Goal: Information Seeking & Learning: Learn about a topic

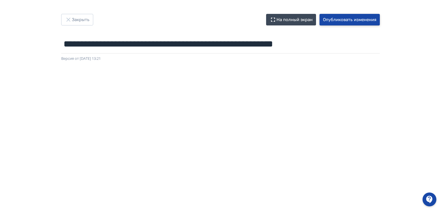
click at [335, 18] on button "Опубликовать изменения" at bounding box center [350, 20] width 60 height 12
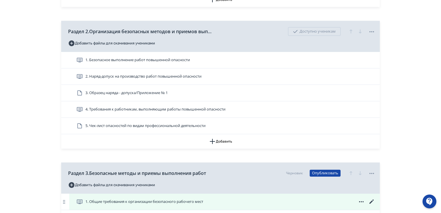
scroll to position [260, 0]
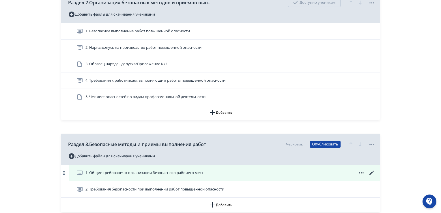
click at [369, 174] on icon at bounding box center [371, 172] width 7 height 7
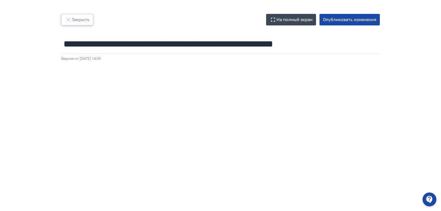
click at [69, 18] on icon "button" at bounding box center [68, 19] width 7 height 7
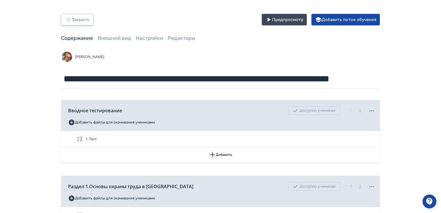
click at [77, 19] on button "Закрыть" at bounding box center [77, 20] width 32 height 12
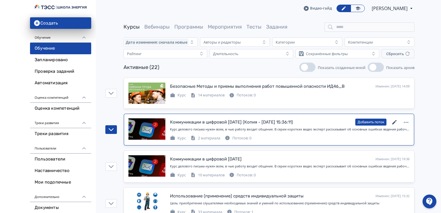
click at [394, 119] on icon at bounding box center [394, 122] width 7 height 7
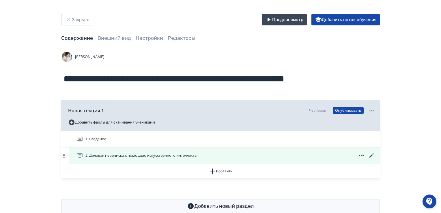
click at [114, 155] on span "2. Деловая переписка с помощью искусственного интеллекта" at bounding box center [140, 156] width 111 height 6
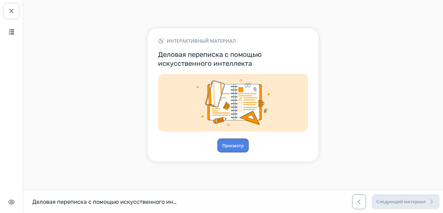
click at [233, 144] on button "Просмотр" at bounding box center [233, 146] width 31 height 14
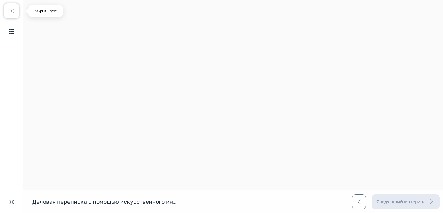
click at [12, 14] on span "button" at bounding box center [11, 11] width 7 height 7
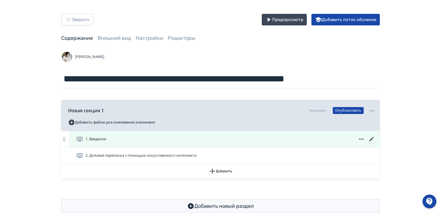
click at [91, 137] on span "1. Введение" at bounding box center [95, 139] width 21 height 6
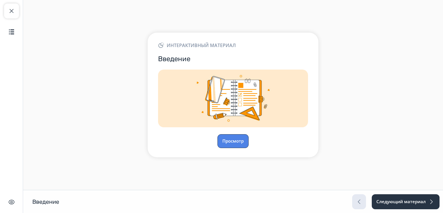
click at [236, 140] on button "Просмотр" at bounding box center [233, 141] width 31 height 14
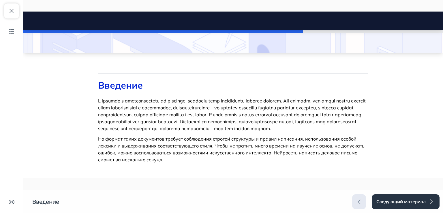
scroll to position [81, 0]
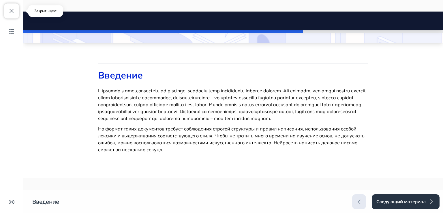
click at [12, 11] on span "button" at bounding box center [11, 11] width 7 height 7
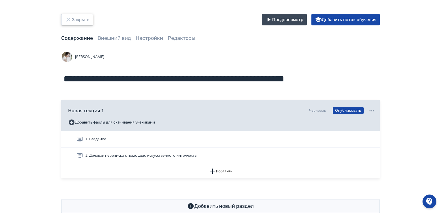
click at [72, 16] on button "Закрыть" at bounding box center [77, 20] width 32 height 12
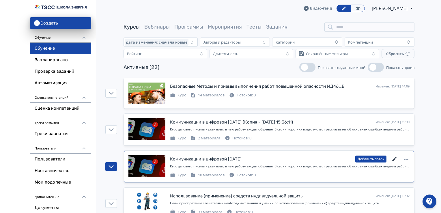
click at [396, 160] on icon at bounding box center [394, 159] width 7 height 7
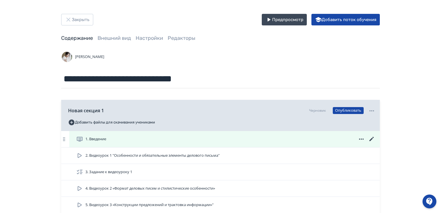
click at [92, 137] on span "1. Введение" at bounding box center [95, 139] width 21 height 6
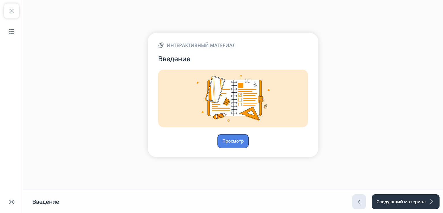
click at [232, 141] on button "Просмотр" at bounding box center [233, 141] width 31 height 14
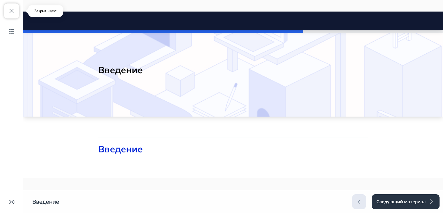
click at [11, 10] on span "button" at bounding box center [11, 11] width 7 height 7
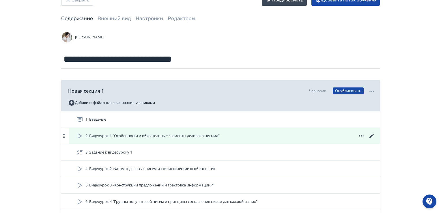
scroll to position [29, 0]
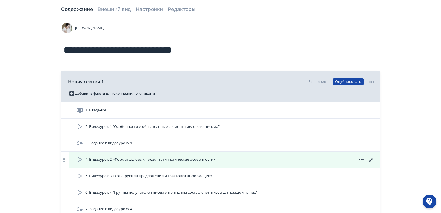
click at [118, 161] on span "4. Видеоурок 2 «Формат деловых писем и стилистические особенности»" at bounding box center [150, 160] width 130 height 6
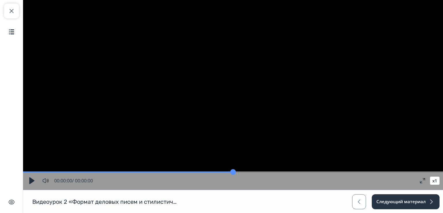
click at [28, 180] on button "button" at bounding box center [32, 181] width 10 height 10
type input "*"
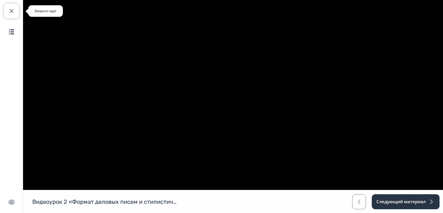
click at [9, 11] on span "button" at bounding box center [11, 11] width 7 height 7
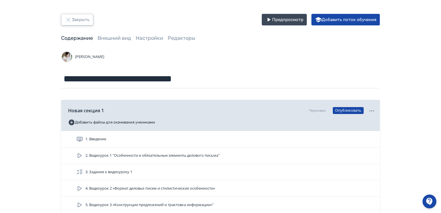
click at [79, 18] on button "Закрыть" at bounding box center [77, 20] width 32 height 12
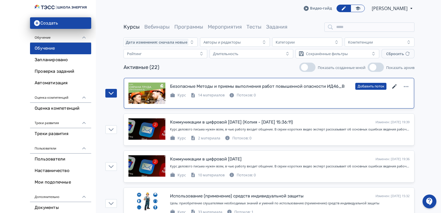
click at [393, 87] on icon at bounding box center [394, 86] width 4 height 4
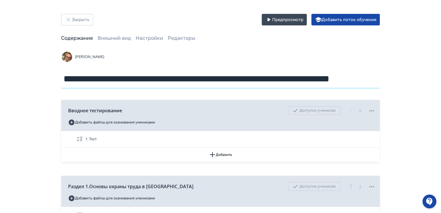
scroll to position [0, 61]
drag, startPoint x: 63, startPoint y: 77, endPoint x: 443, endPoint y: 65, distance: 380.1
click at [441, 65] on html "**********" at bounding box center [220, 106] width 441 height 213
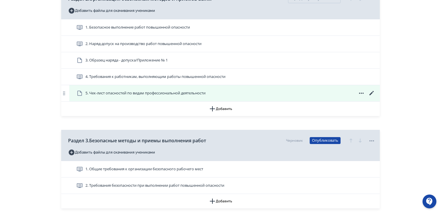
scroll to position [289, 0]
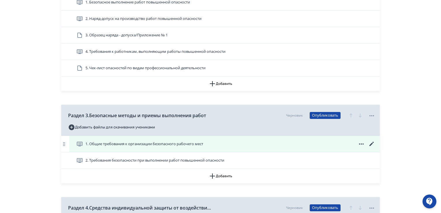
click at [371, 143] on icon at bounding box center [371, 144] width 7 height 7
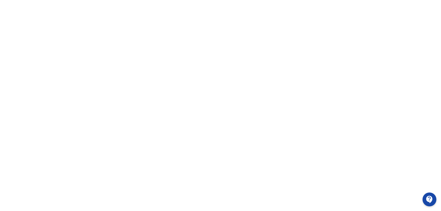
scroll to position [122, 0]
